Goal: Information Seeking & Learning: Learn about a topic

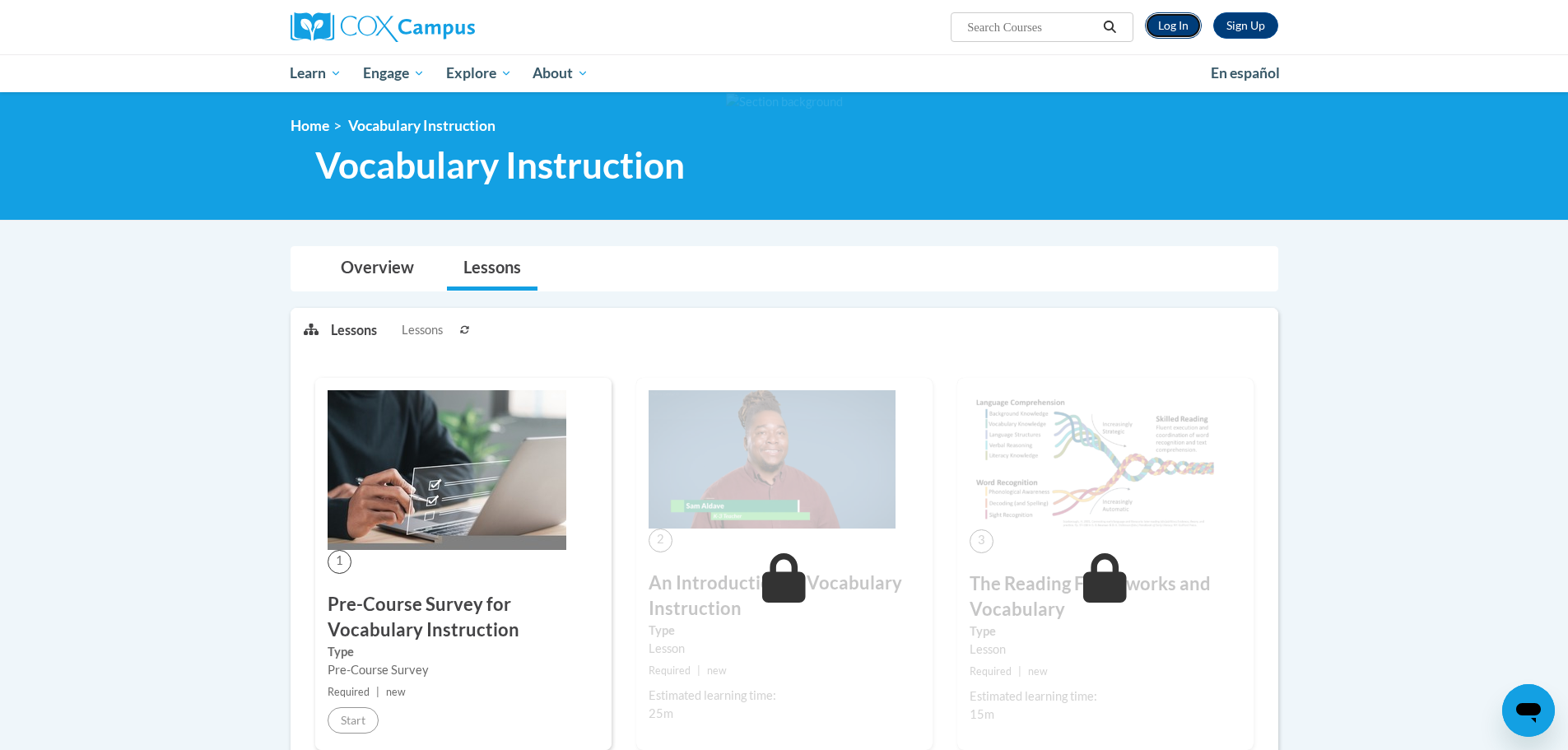
click at [1160, 31] on link "Log In" at bounding box center [1173, 25] width 56 height 26
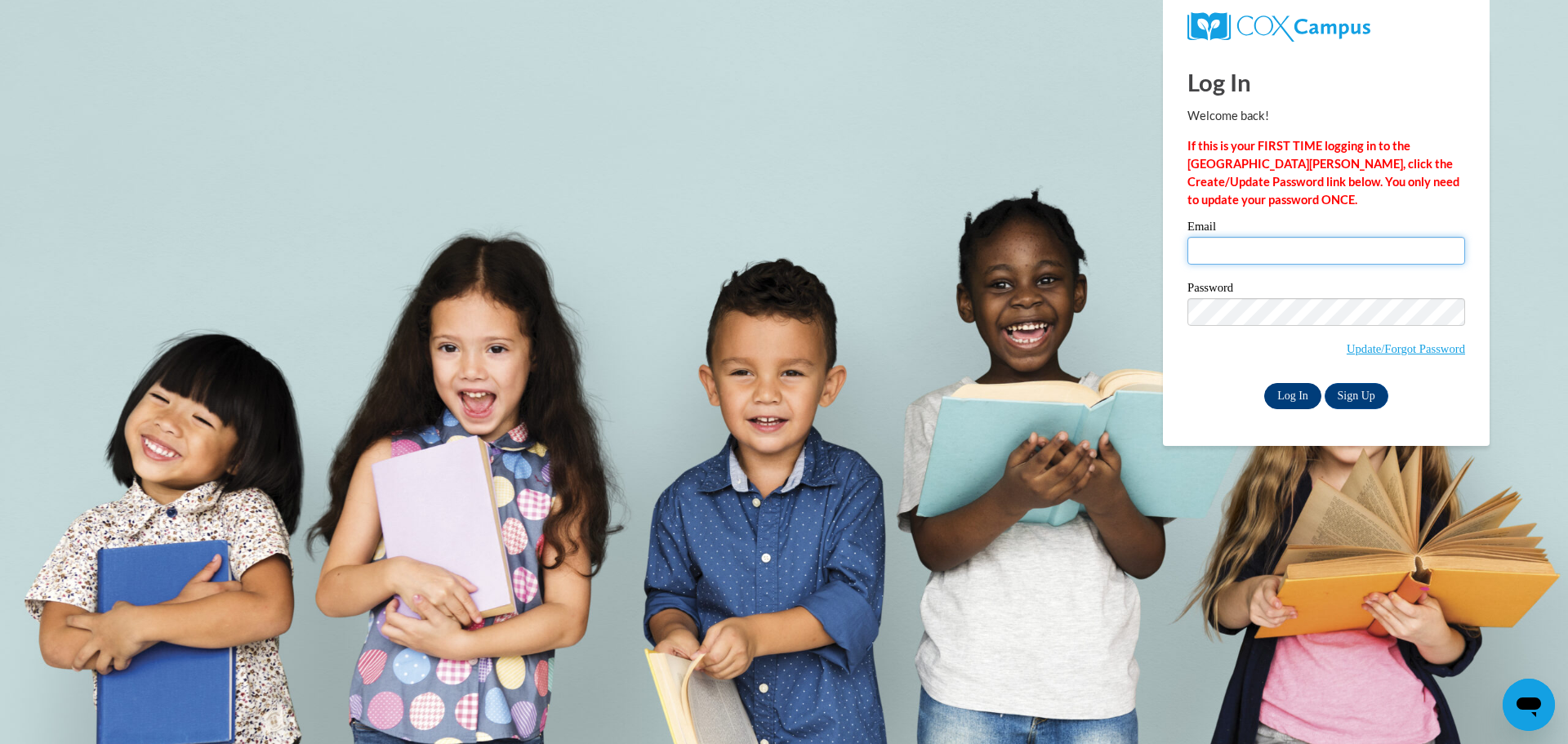
type input "[PERSON_NAME][EMAIL_ADDRESS][PERSON_NAME][DOMAIN_NAME]"
click at [1296, 386] on input "Log In" at bounding box center [1292, 396] width 57 height 26
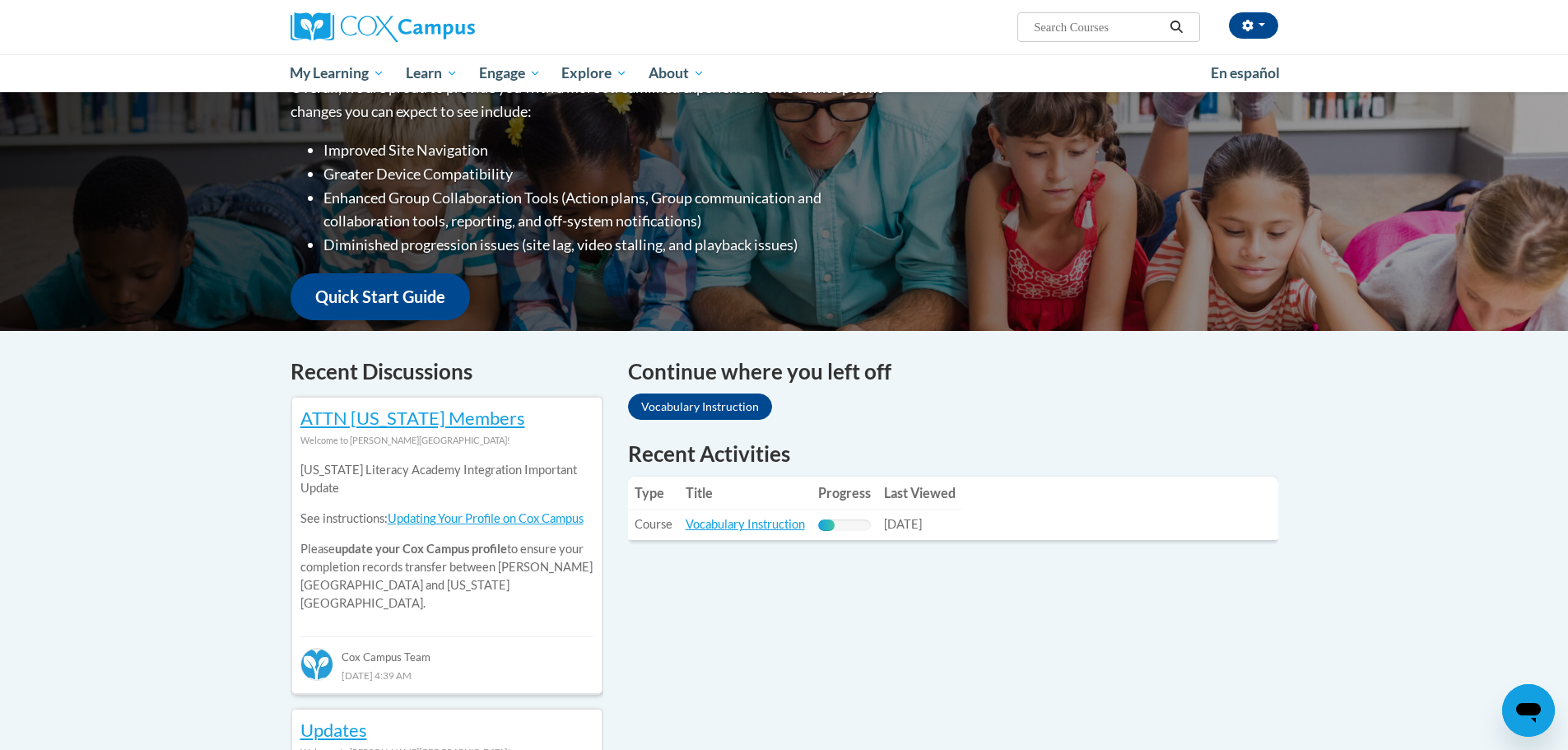
scroll to position [329, 0]
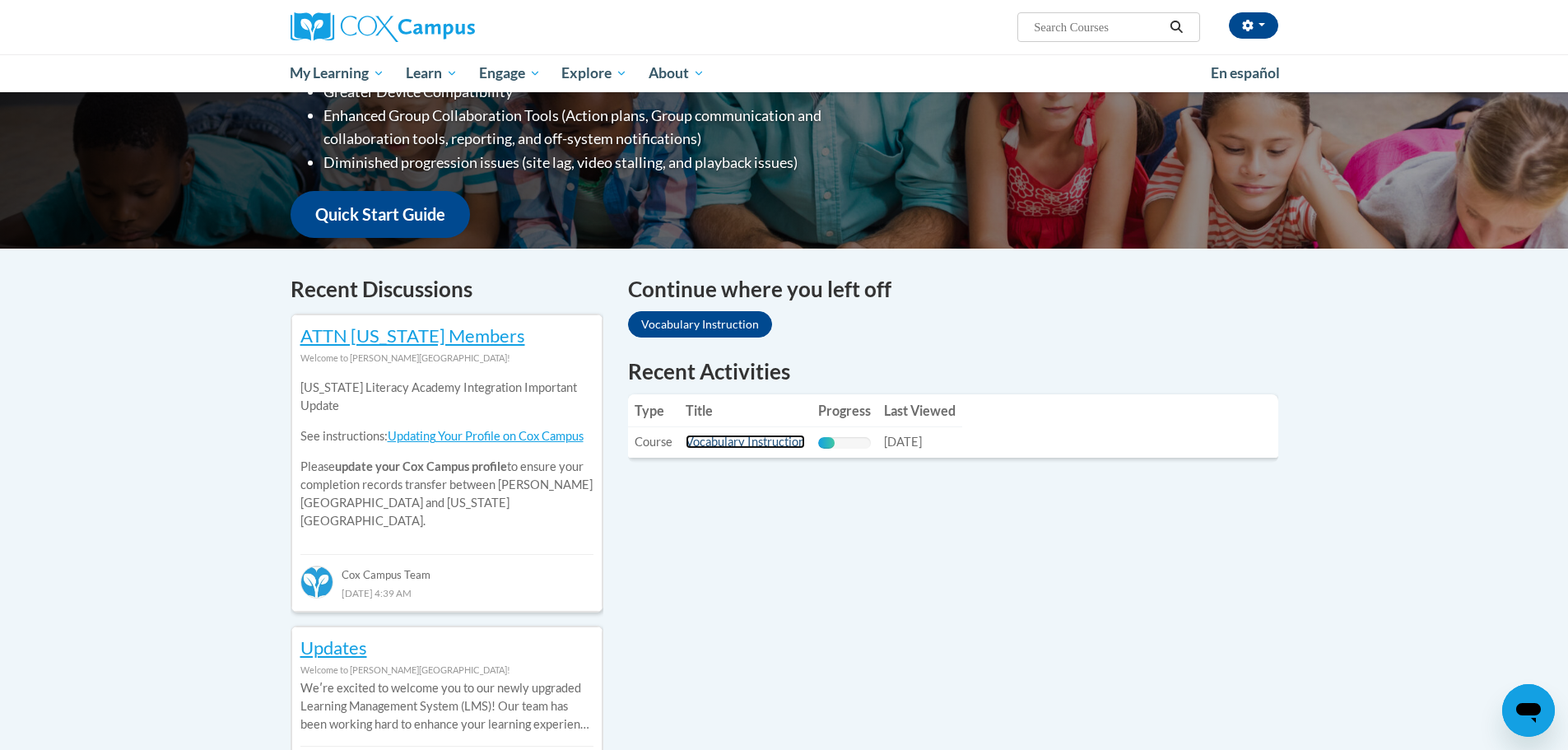
click at [743, 438] on link "Vocabulary Instruction" at bounding box center [744, 441] width 120 height 14
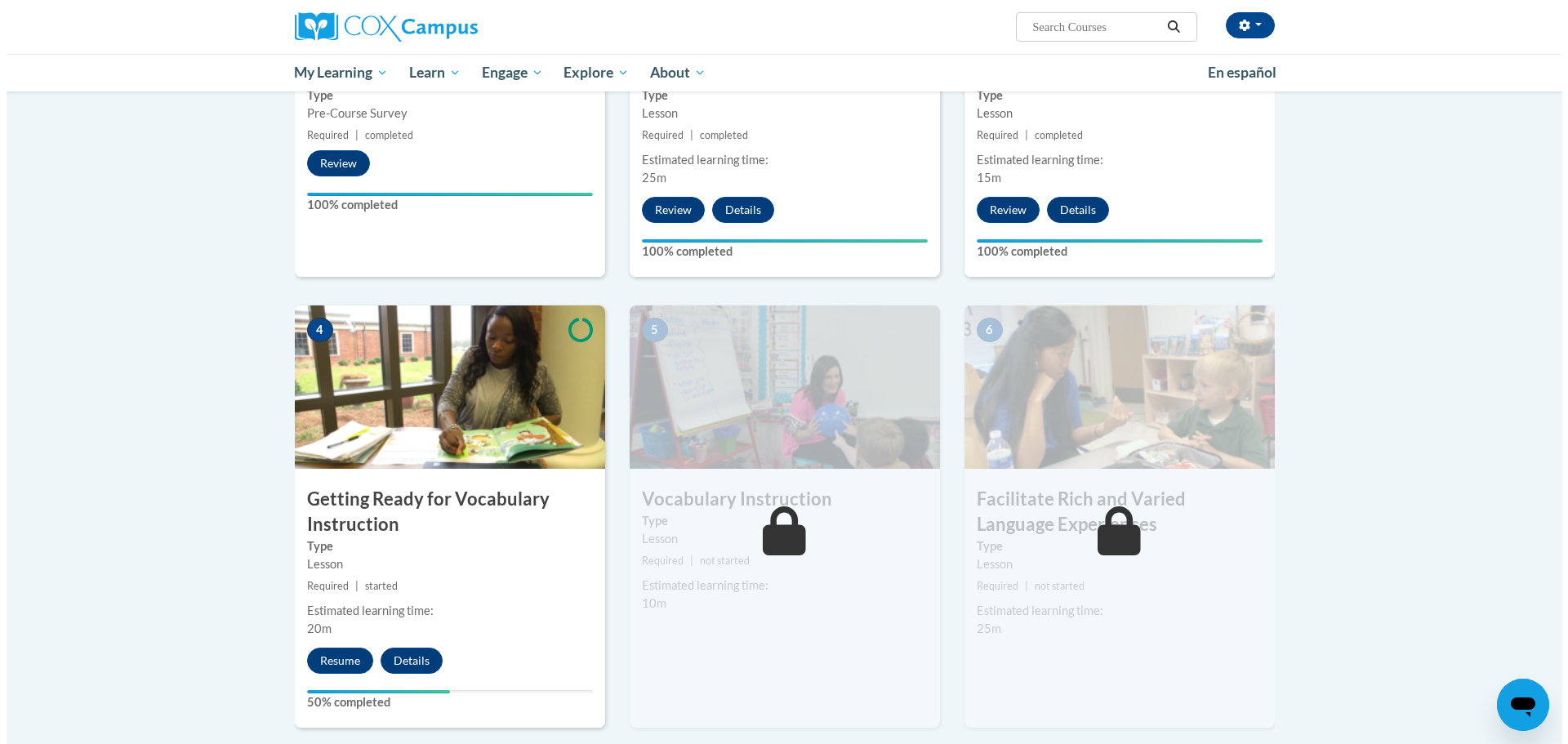
scroll to position [653, 0]
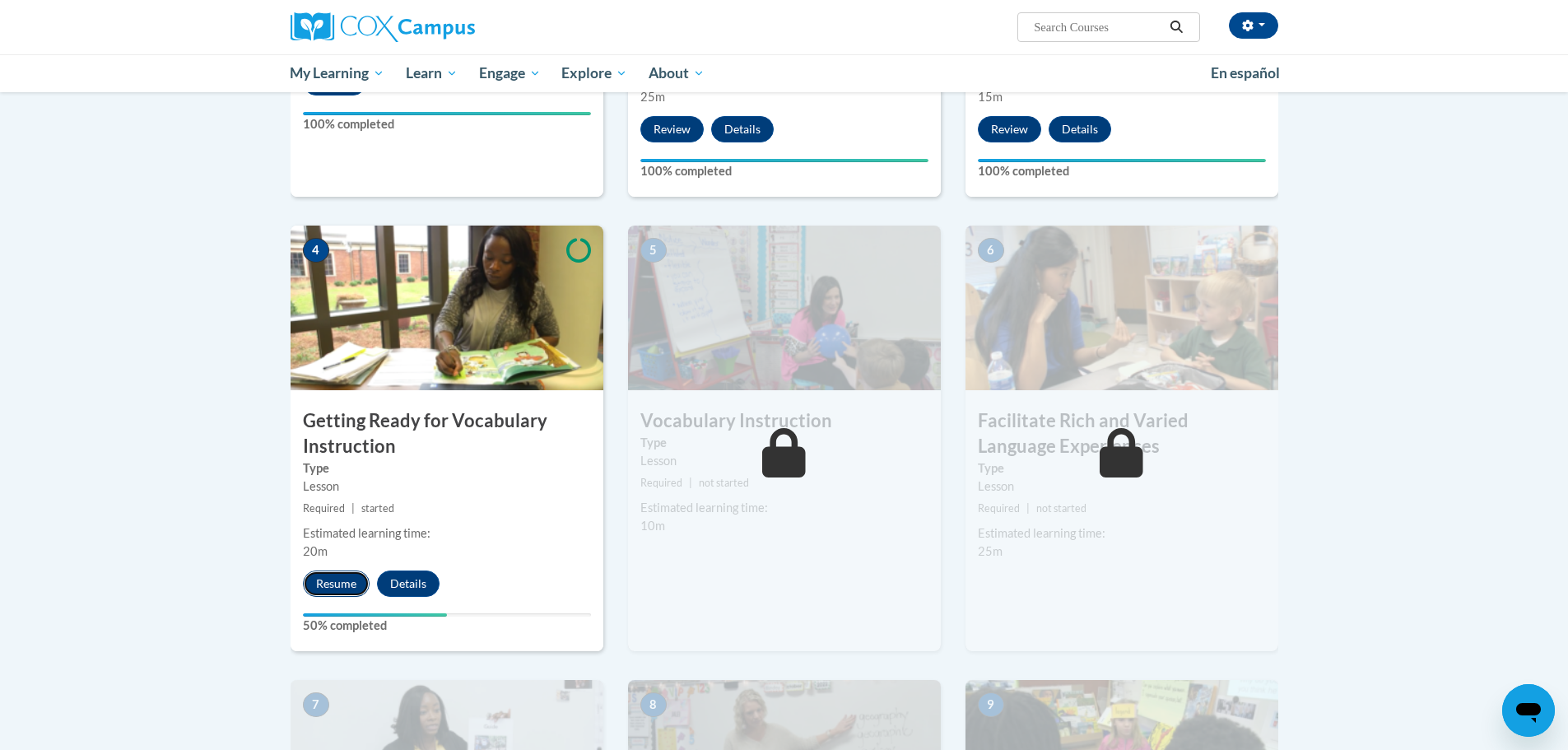
click at [327, 580] on button "Resume" at bounding box center [336, 583] width 67 height 26
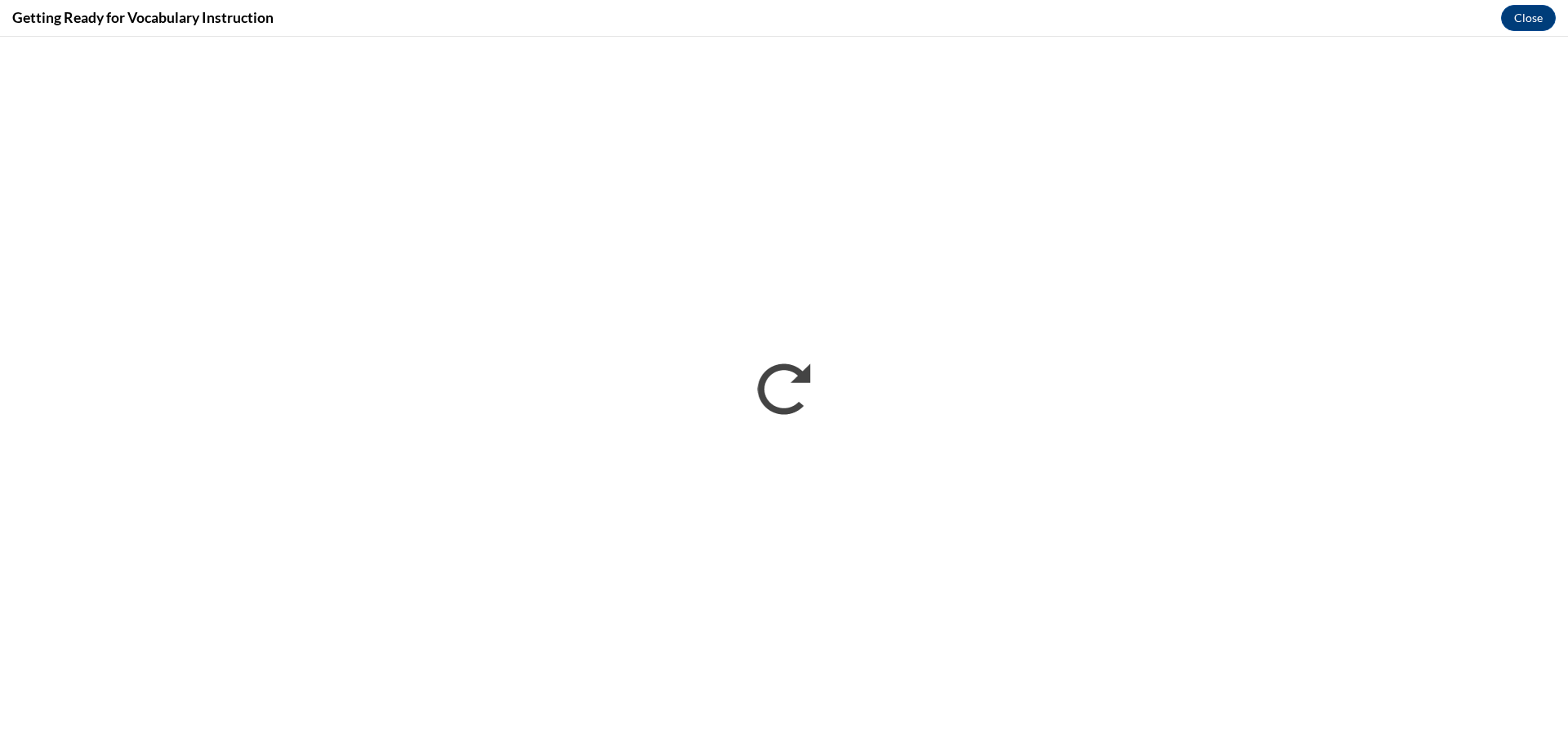
scroll to position [0, 0]
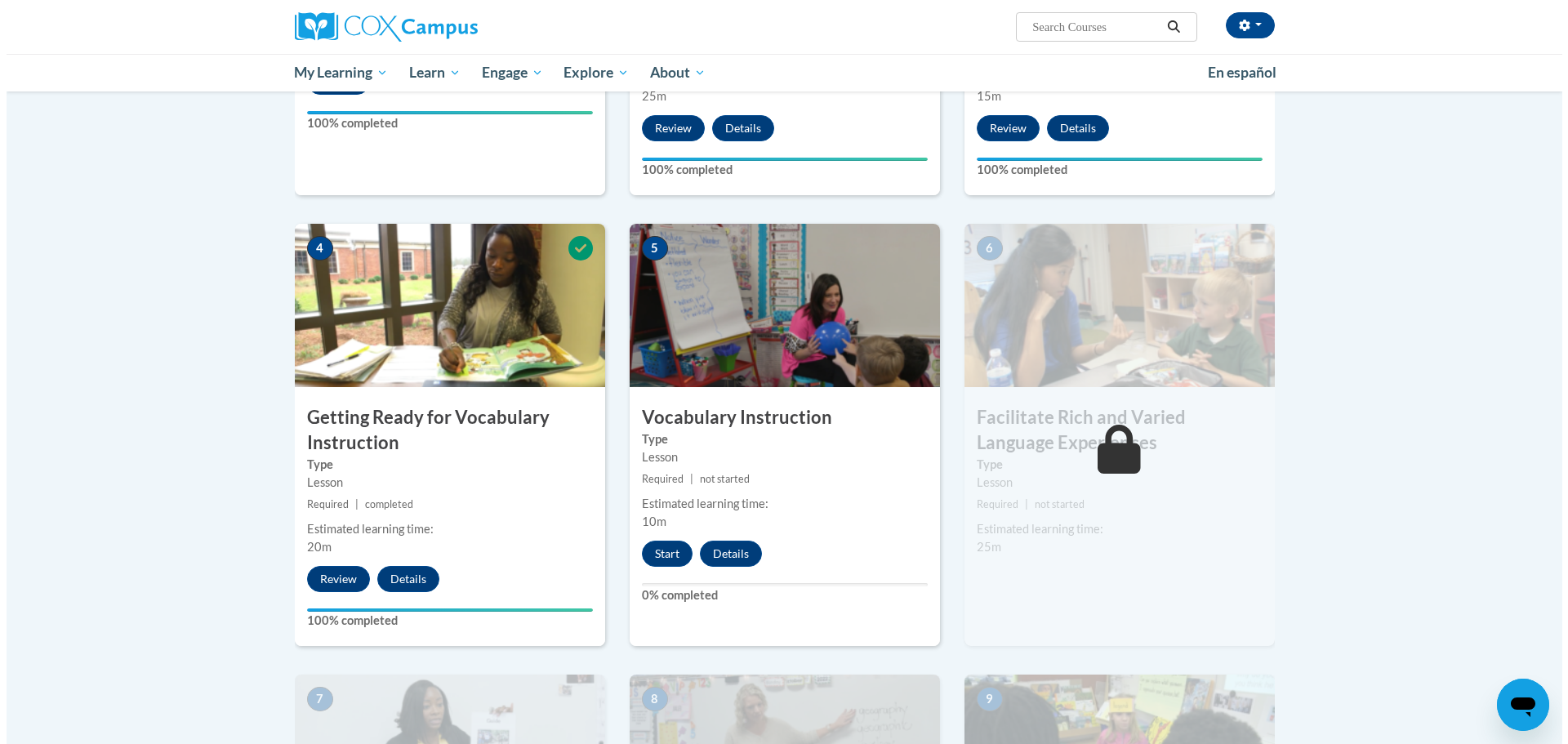
scroll to position [735, 0]
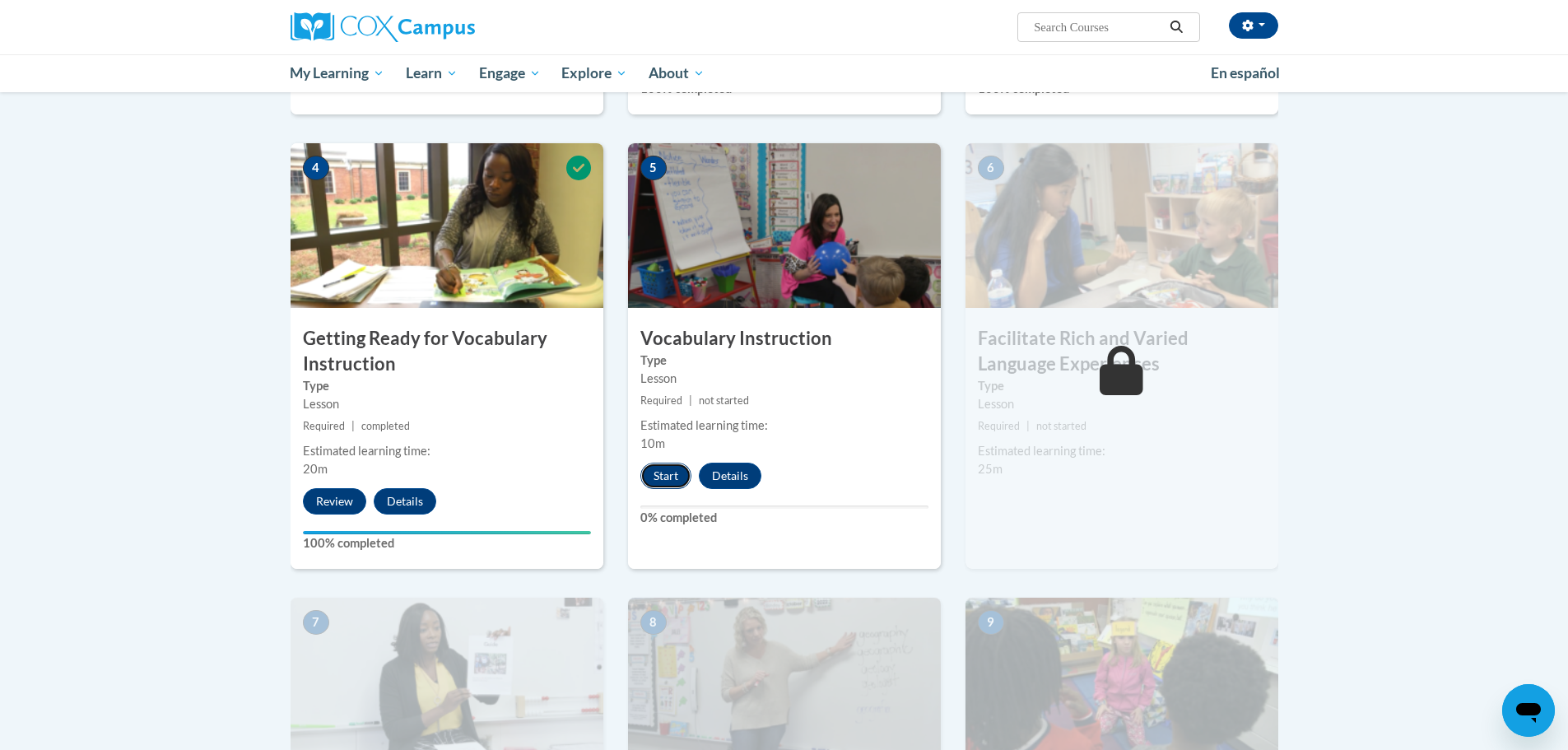
click at [663, 479] on button "Start" at bounding box center [665, 475] width 51 height 26
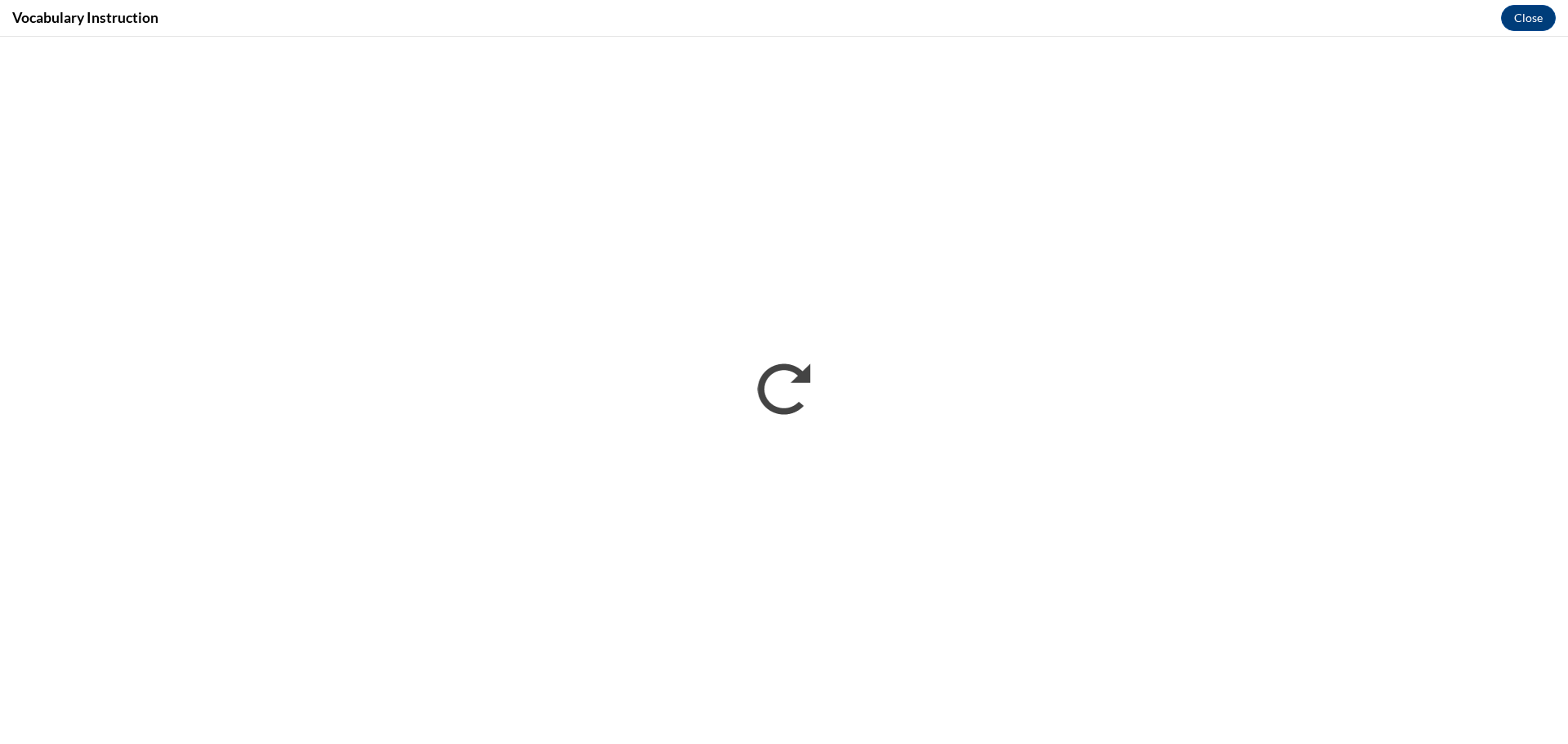
scroll to position [0, 0]
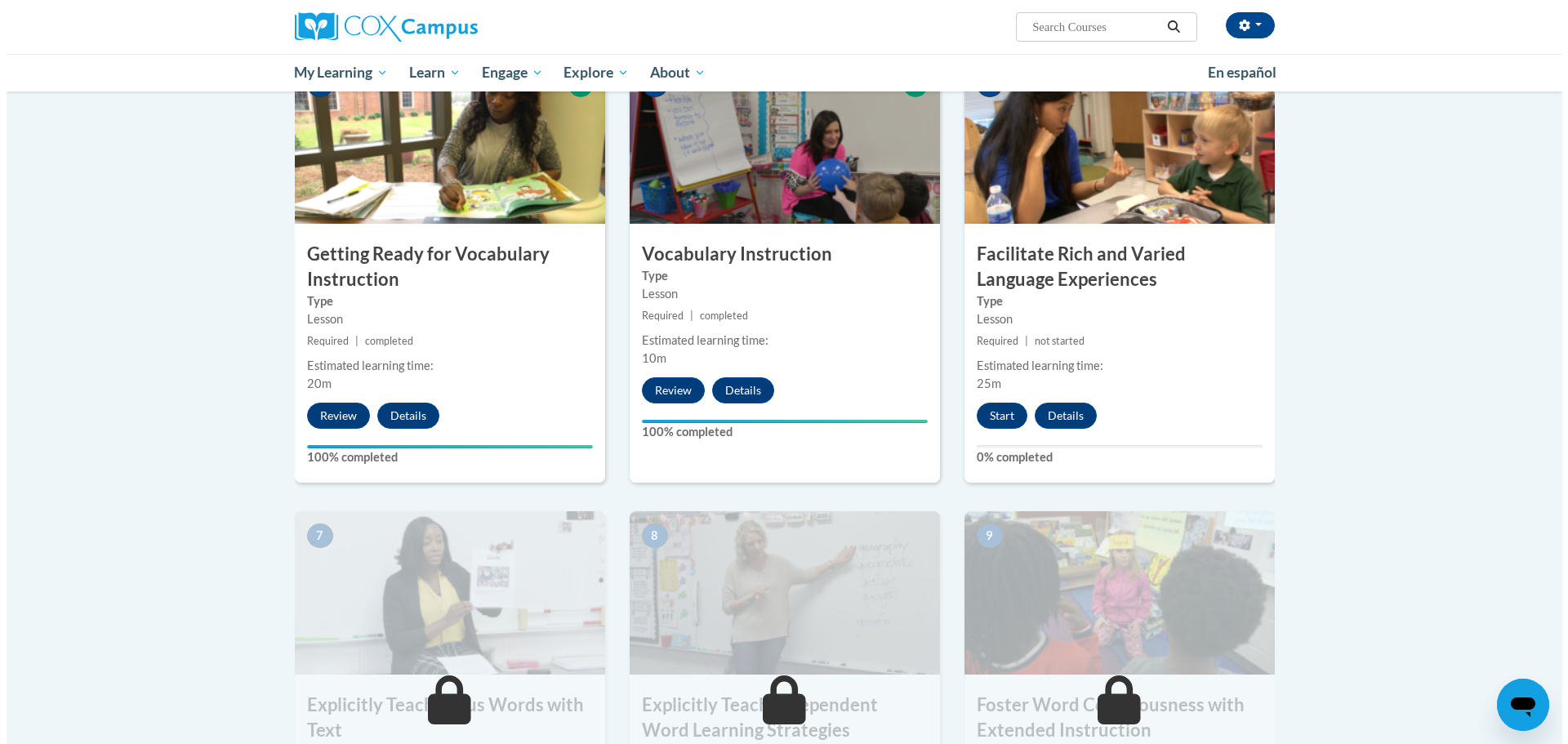
scroll to position [979, 0]
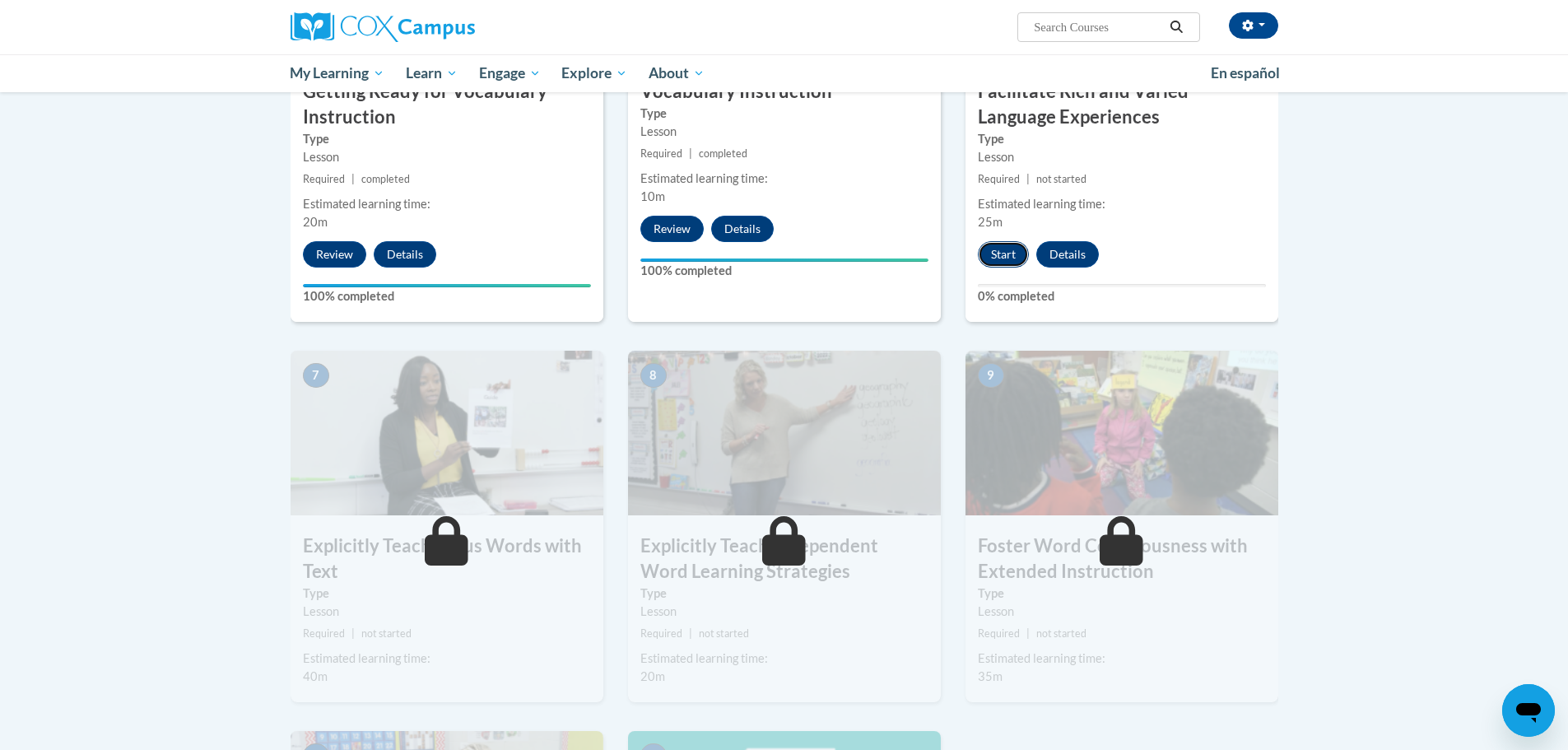
click at [1001, 257] on button "Start" at bounding box center [1003, 254] width 51 height 26
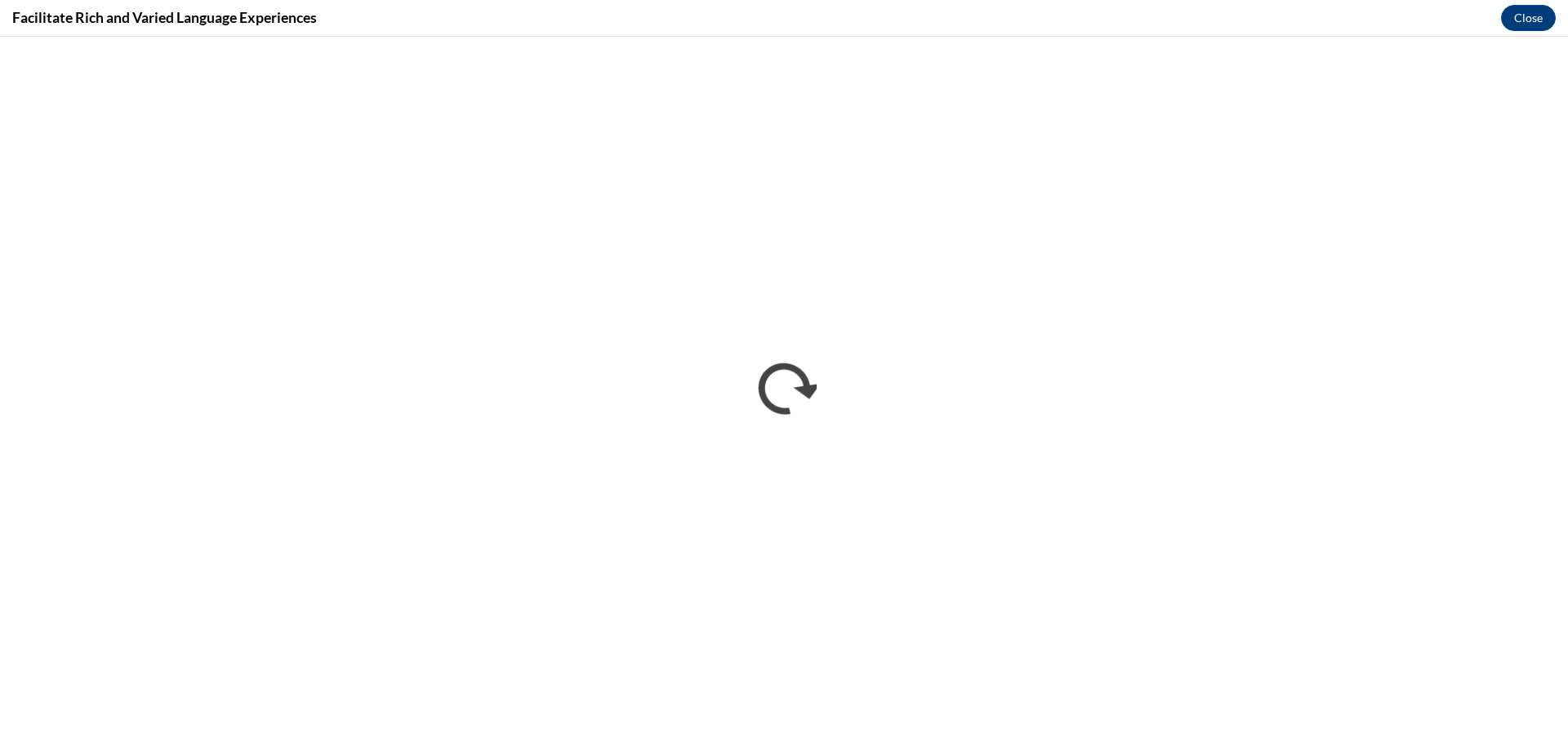
scroll to position [0, 0]
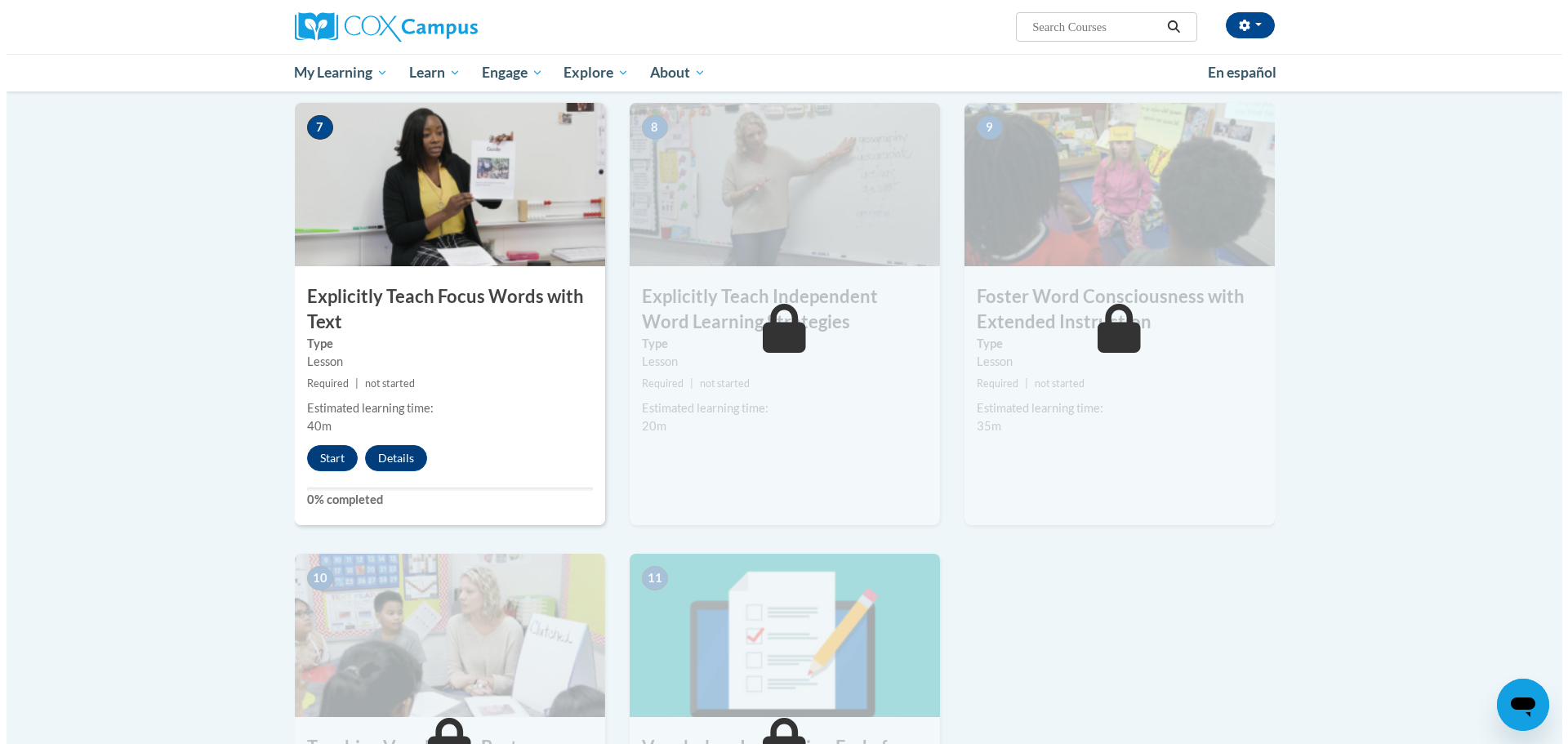
scroll to position [1143, 0]
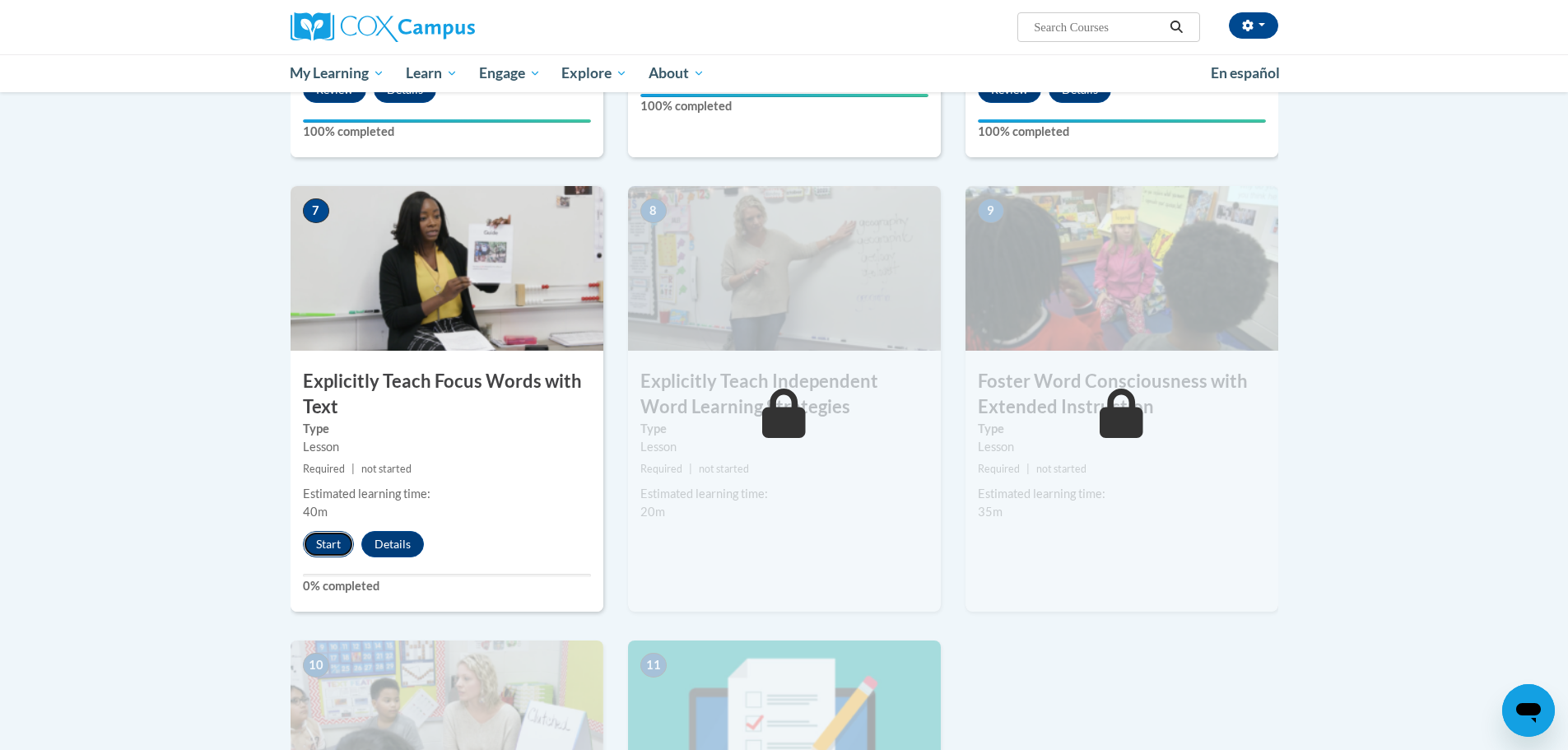
click at [312, 544] on button "Start" at bounding box center [328, 544] width 51 height 26
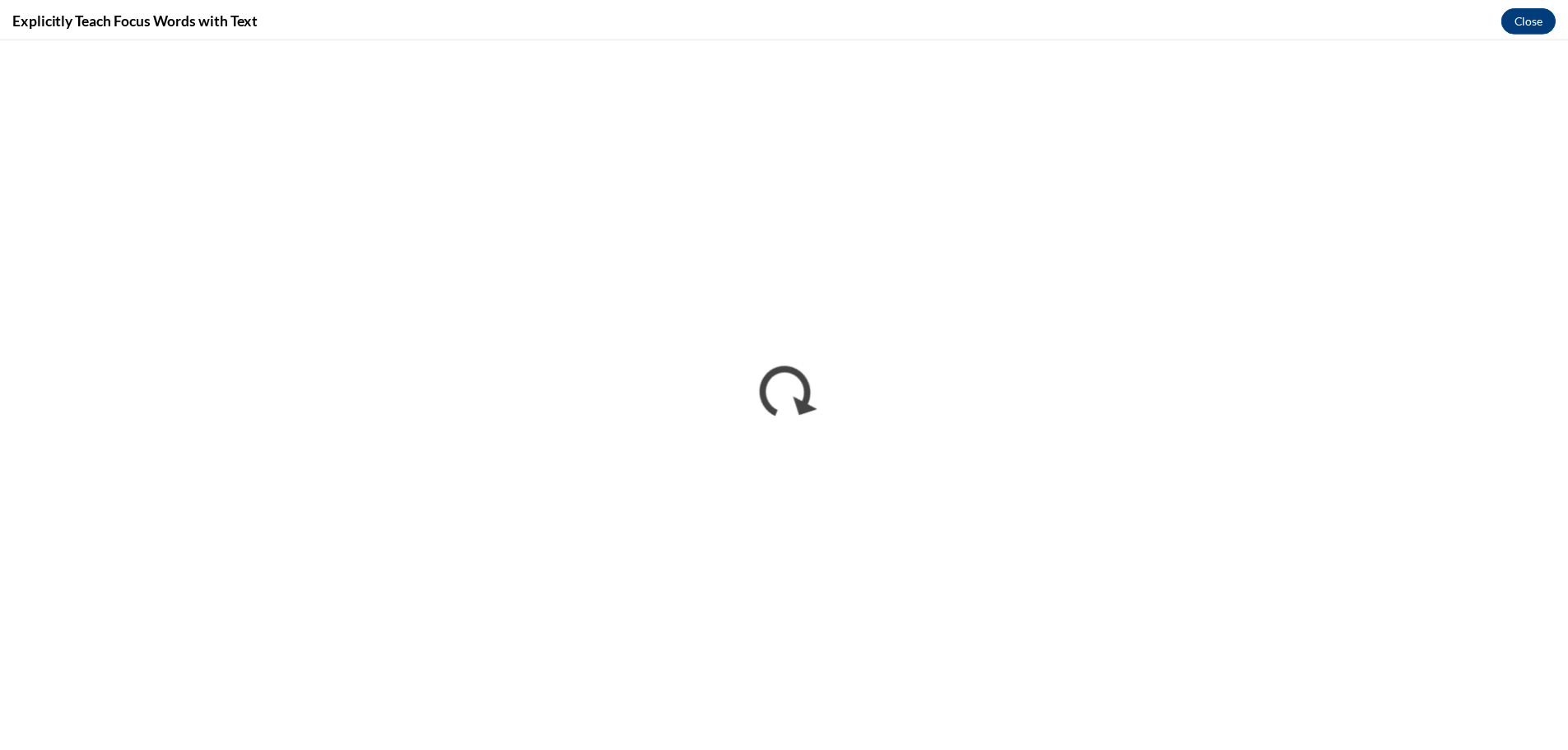
scroll to position [0, 0]
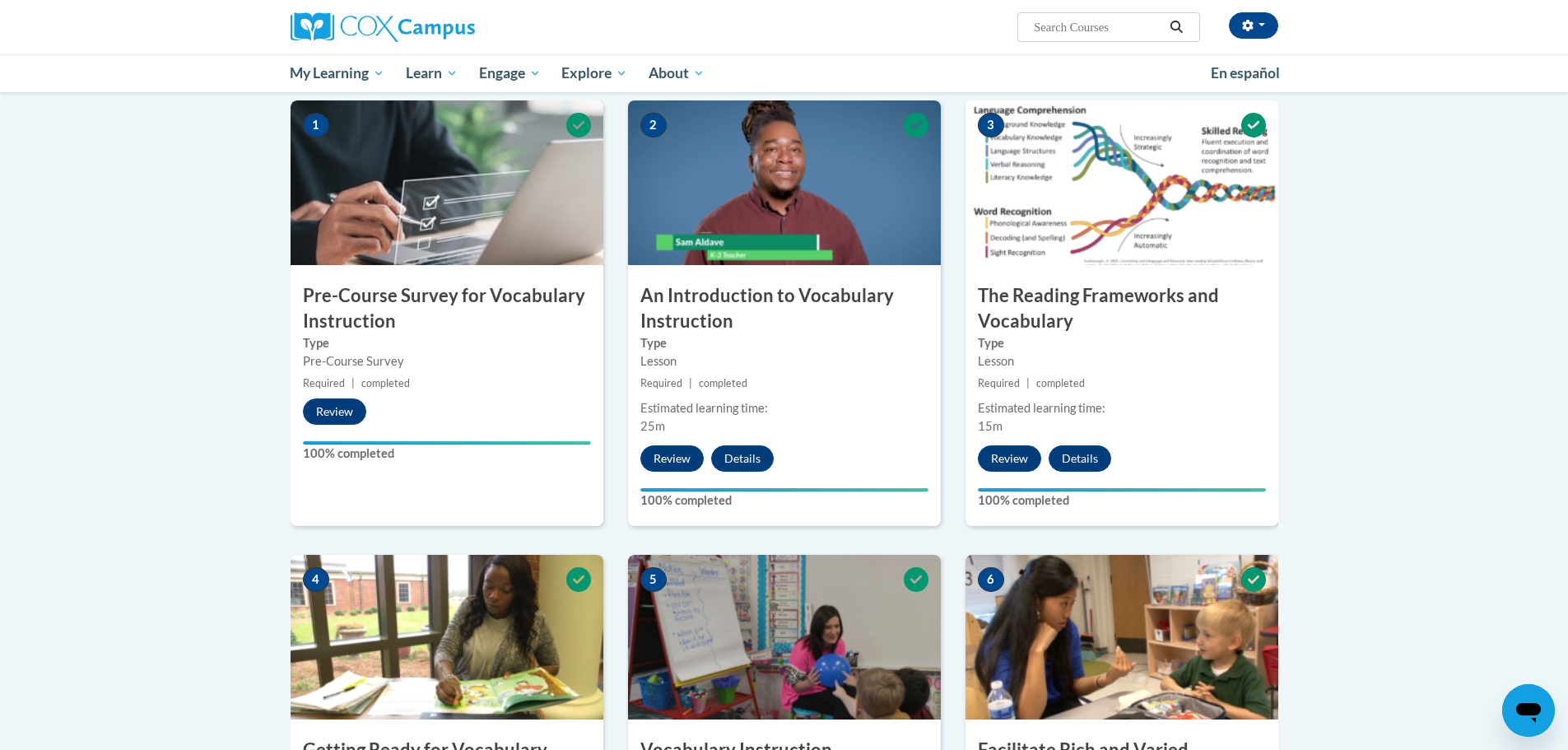
scroll to position [165, 0]
